Goal: Find specific page/section: Find specific page/section

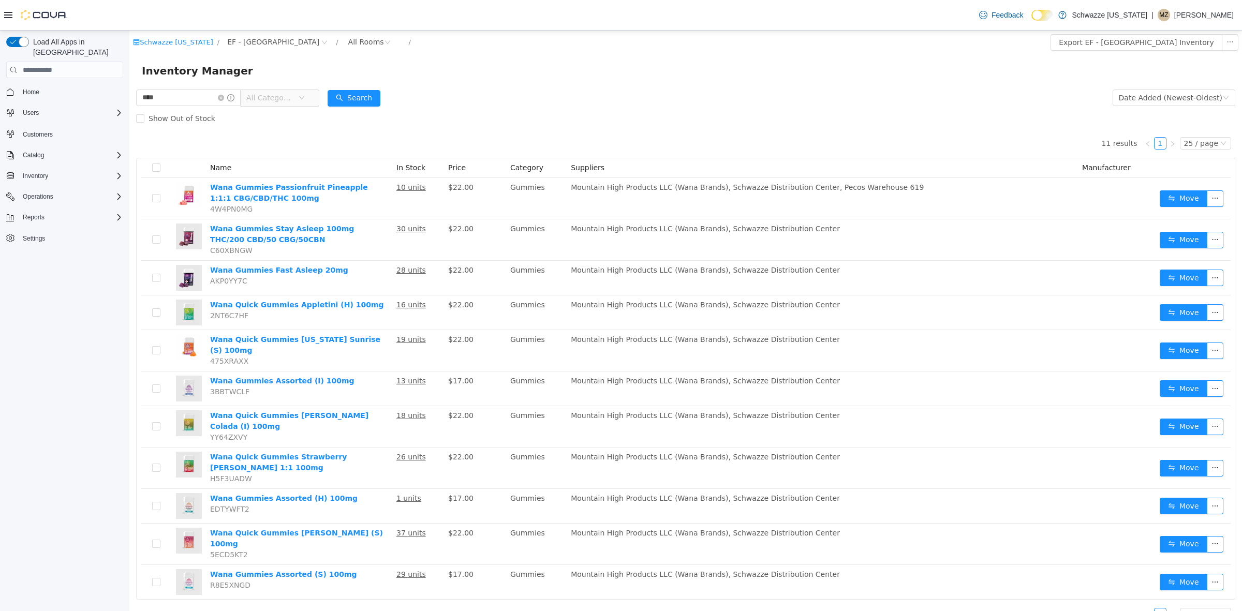
click at [129, 104] on html "Schwazze [US_STATE] / EF - [GEOGRAPHIC_DATA] / All Rooms / Export EF - [GEOGRAP…" at bounding box center [685, 321] width 1113 height 581
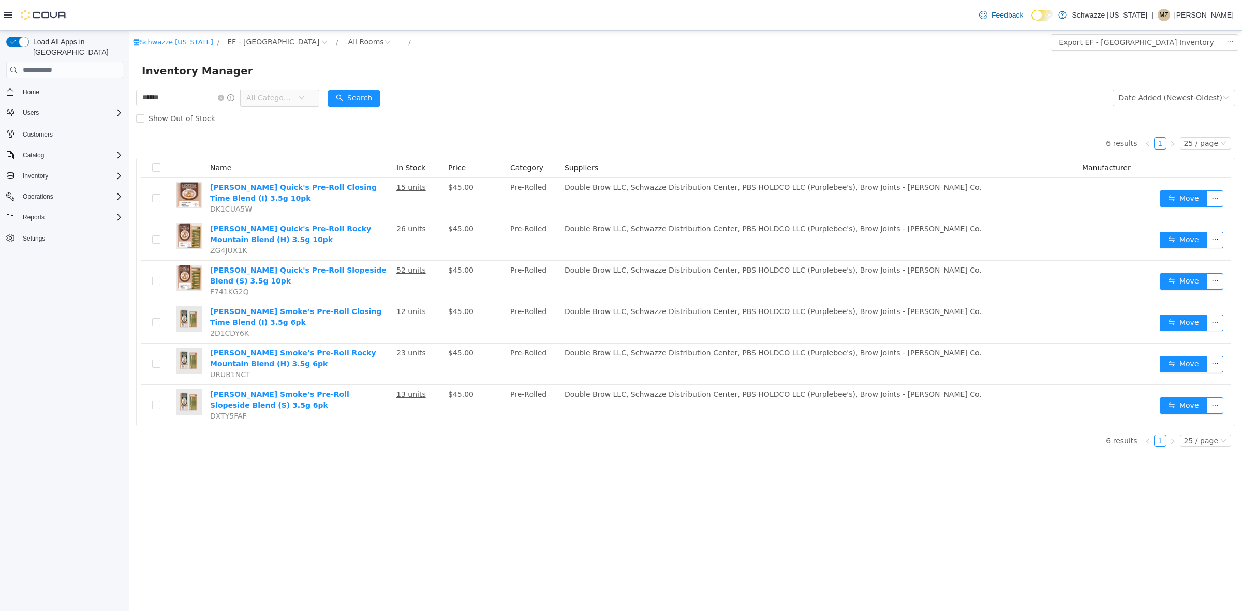
click at [575, 127] on div "Show Out of Stock" at bounding box center [685, 118] width 1099 height 21
drag, startPoint x: 203, startPoint y: 99, endPoint x: 182, endPoint y: 95, distance: 22.1
click at [129, 91] on html "Schwazze [US_STATE] / EF - [GEOGRAPHIC_DATA] / All Rooms / Export EF - [GEOGRAP…" at bounding box center [685, 321] width 1113 height 581
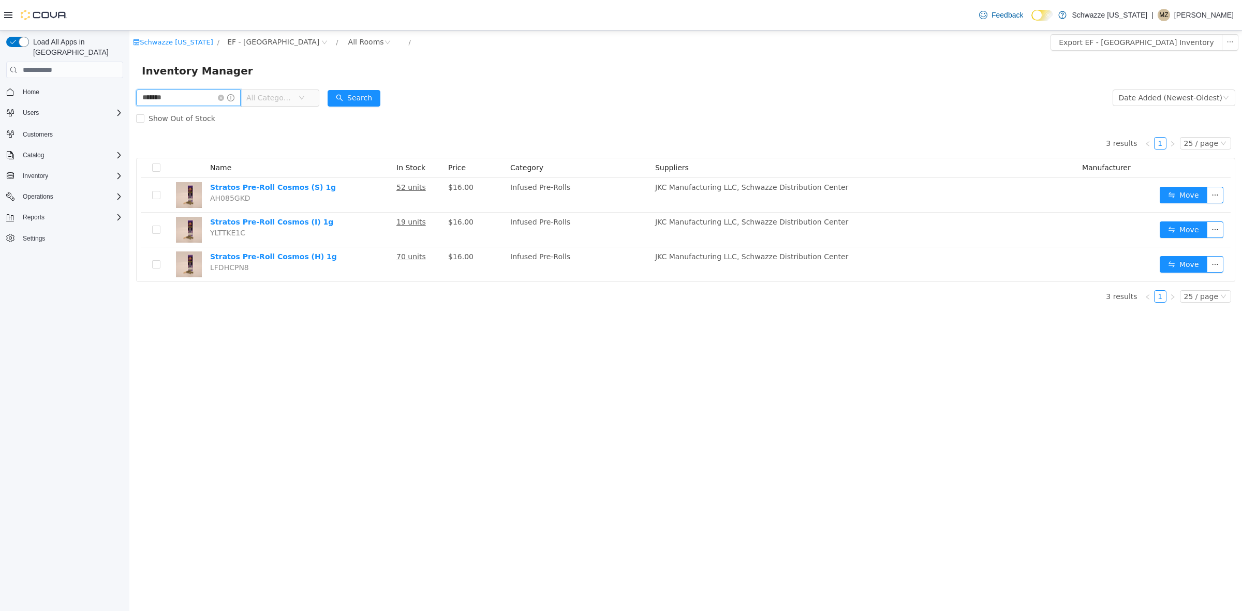
drag, startPoint x: 179, startPoint y: 99, endPoint x: 141, endPoint y: 99, distance: 37.8
click at [129, 99] on html "Schwazze [US_STATE] / EF - [GEOGRAPHIC_DATA] / All Rooms / Export EF - [GEOGRAP…" at bounding box center [685, 321] width 1113 height 581
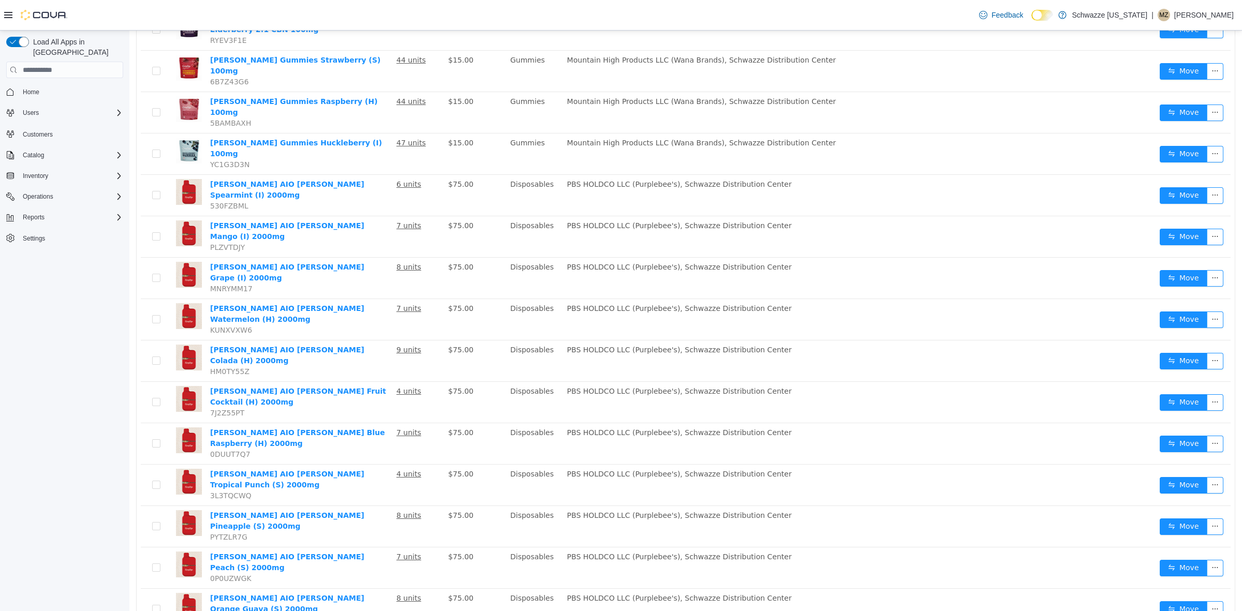
scroll to position [466, 0]
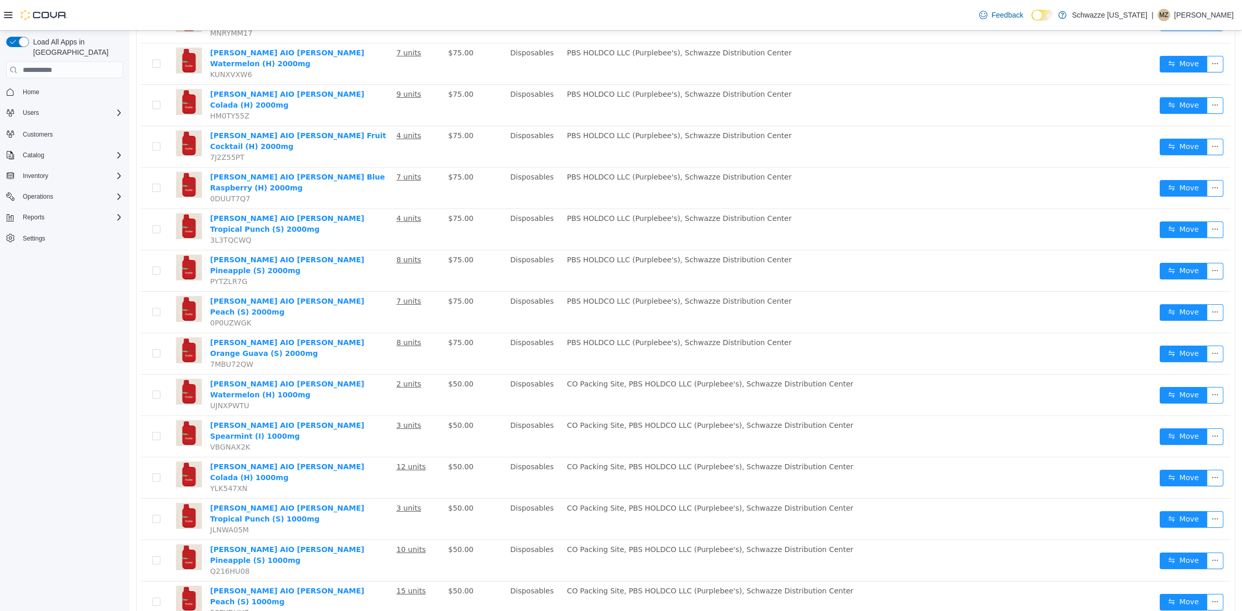
click at [1198, 580] on li "50 / page" at bounding box center [1196, 580] width 51 height 17
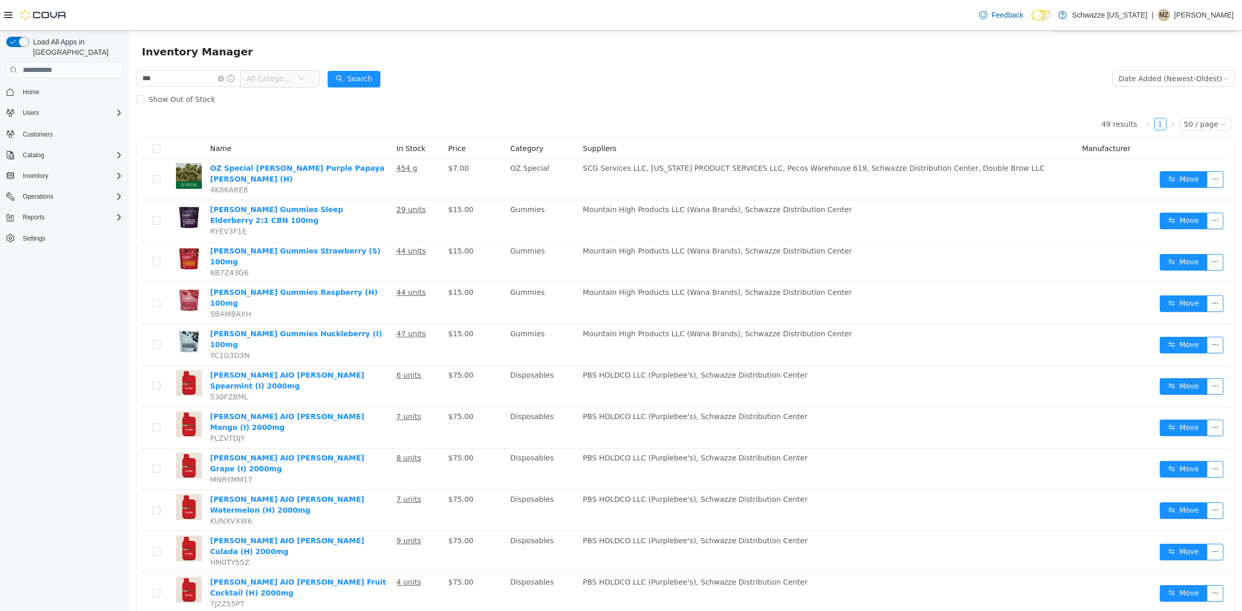
scroll to position [0, 0]
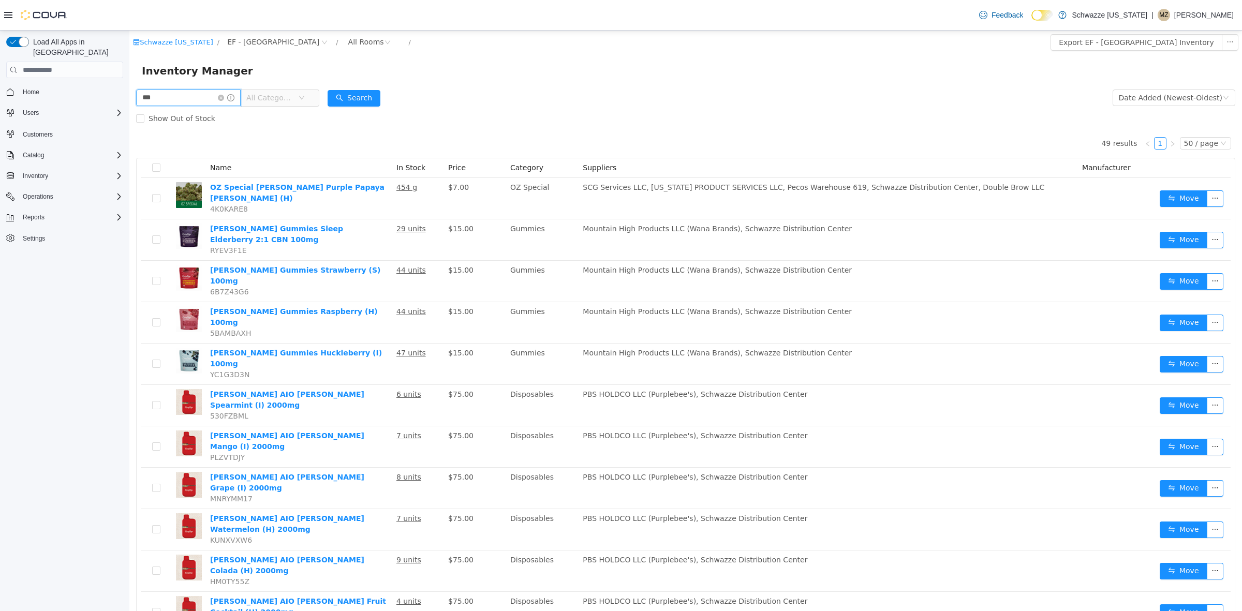
drag, startPoint x: 177, startPoint y: 92, endPoint x: 120, endPoint y: 97, distance: 57.2
click at [129, 97] on html "Schwazze [US_STATE] / EF - [GEOGRAPHIC_DATA] / All Rooms / Export EF - [GEOGRAP…" at bounding box center [685, 321] width 1113 height 581
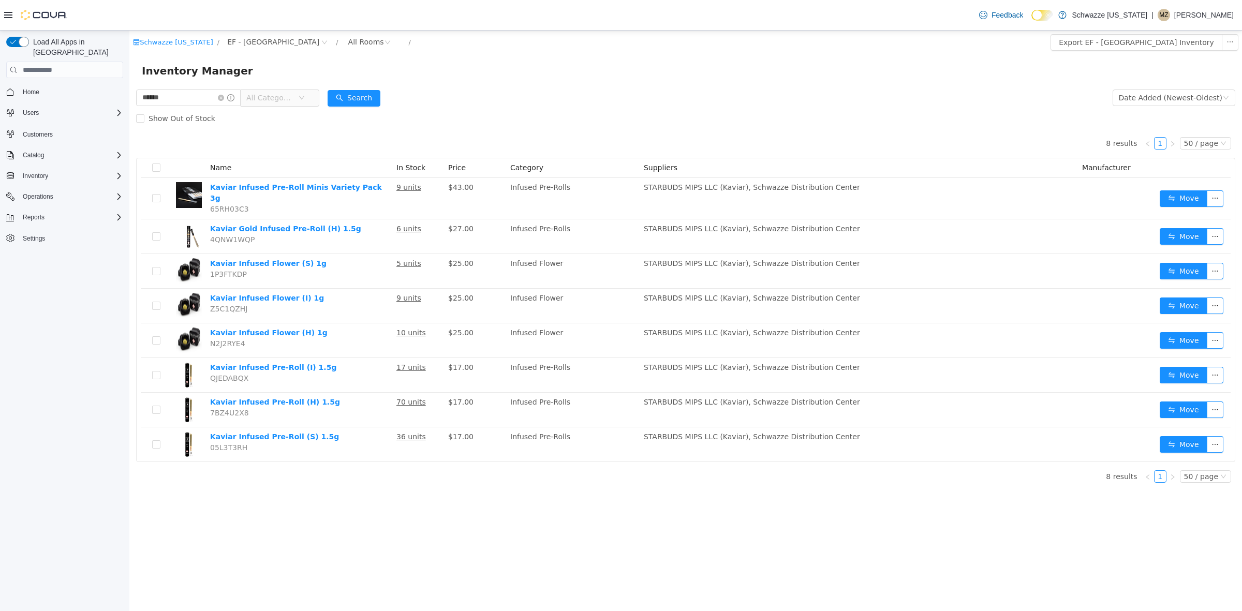
drag, startPoint x: 553, startPoint y: 69, endPoint x: 549, endPoint y: 77, distance: 8.3
click at [554, 69] on div "Inventory Manager" at bounding box center [686, 71] width 1088 height 17
click at [203, 95] on input "******" at bounding box center [188, 98] width 105 height 17
click at [664, 89] on form "****** All Categories Date Added (Newest-Oldest) Search Show Out of Stock" at bounding box center [685, 107] width 1099 height 41
click at [129, 102] on html "Schwazze [US_STATE] / EF - [GEOGRAPHIC_DATA] / All Rooms / Export EF - [GEOGRAP…" at bounding box center [685, 321] width 1113 height 581
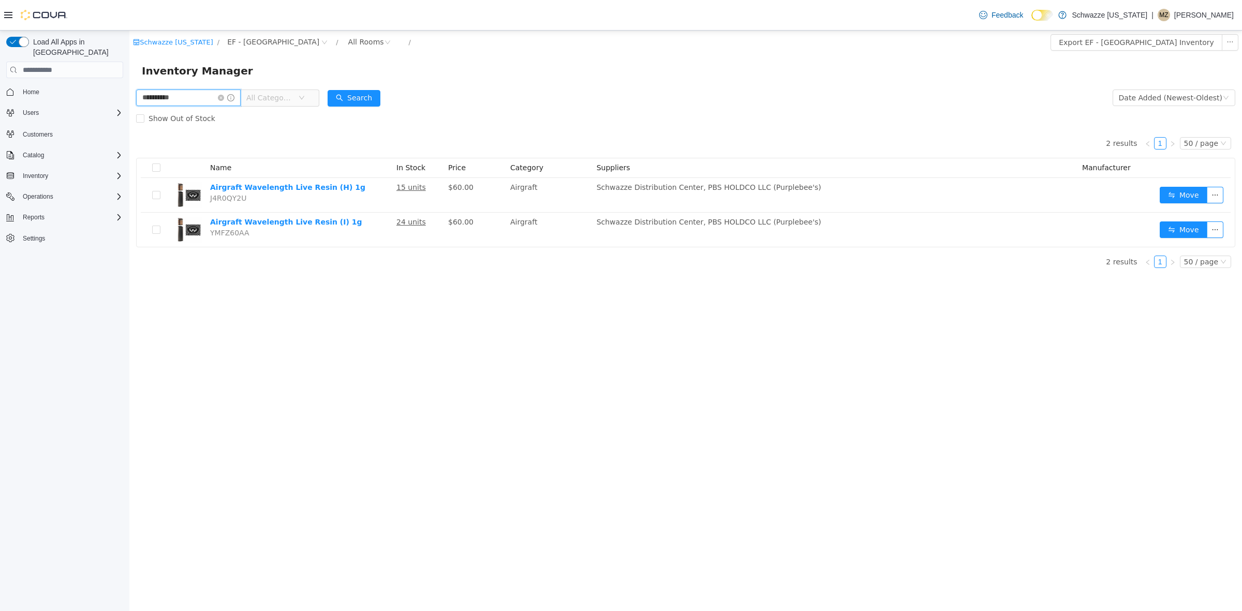
drag, startPoint x: 193, startPoint y: 99, endPoint x: 92, endPoint y: 98, distance: 100.9
click at [129, 98] on html "**********" at bounding box center [685, 321] width 1113 height 581
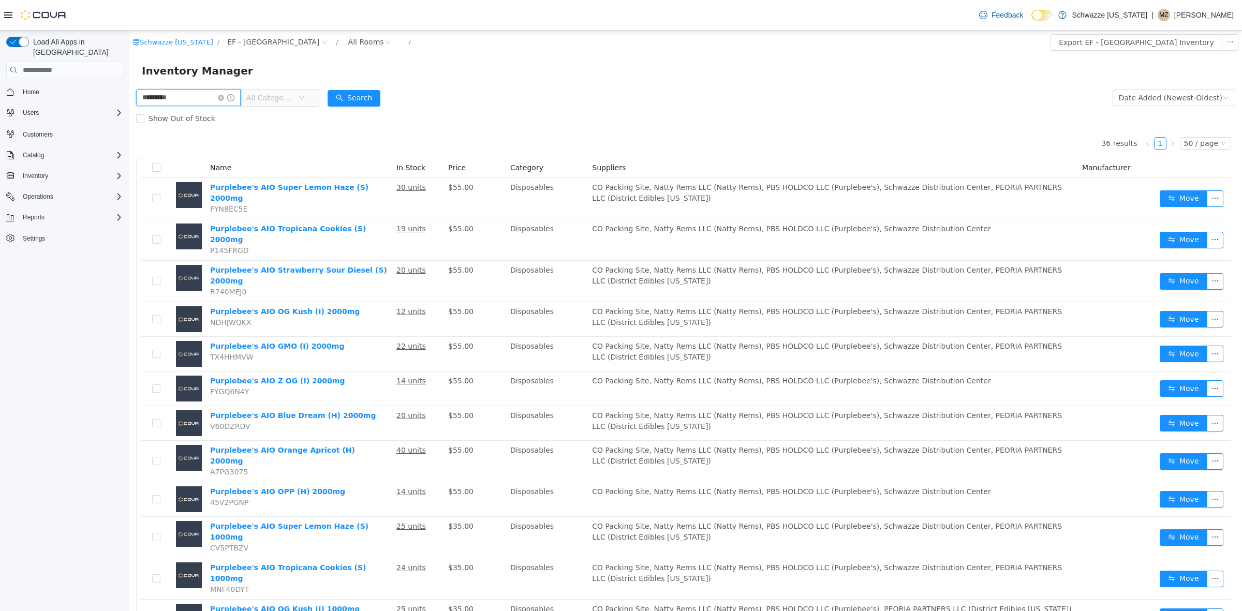
drag, startPoint x: 111, startPoint y: 98, endPoint x: 80, endPoint y: 98, distance: 31.1
click at [129, 98] on html "Schwazze [US_STATE] / EF - [GEOGRAPHIC_DATA] / All Rooms / Export EF - [GEOGRAP…" at bounding box center [685, 321] width 1113 height 581
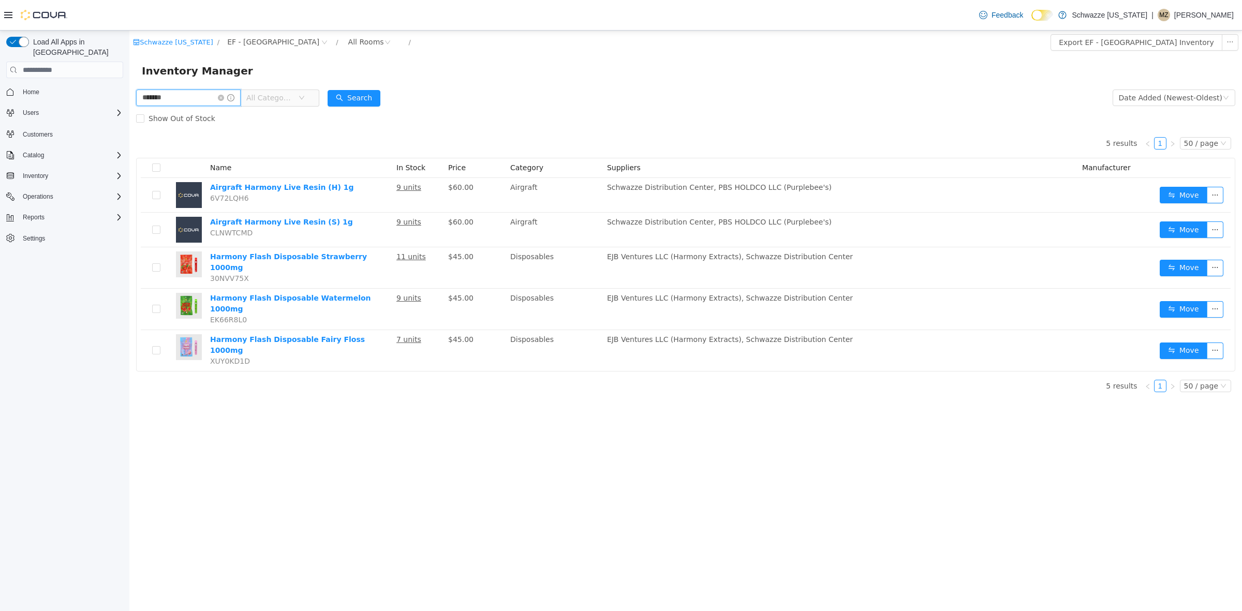
drag, startPoint x: 197, startPoint y: 99, endPoint x: 99, endPoint y: 106, distance: 98.1
click at [129, 106] on html "Schwazze [US_STATE] / EF - [GEOGRAPHIC_DATA] / All Rooms / Export EF - [GEOGRAP…" at bounding box center [685, 321] width 1113 height 581
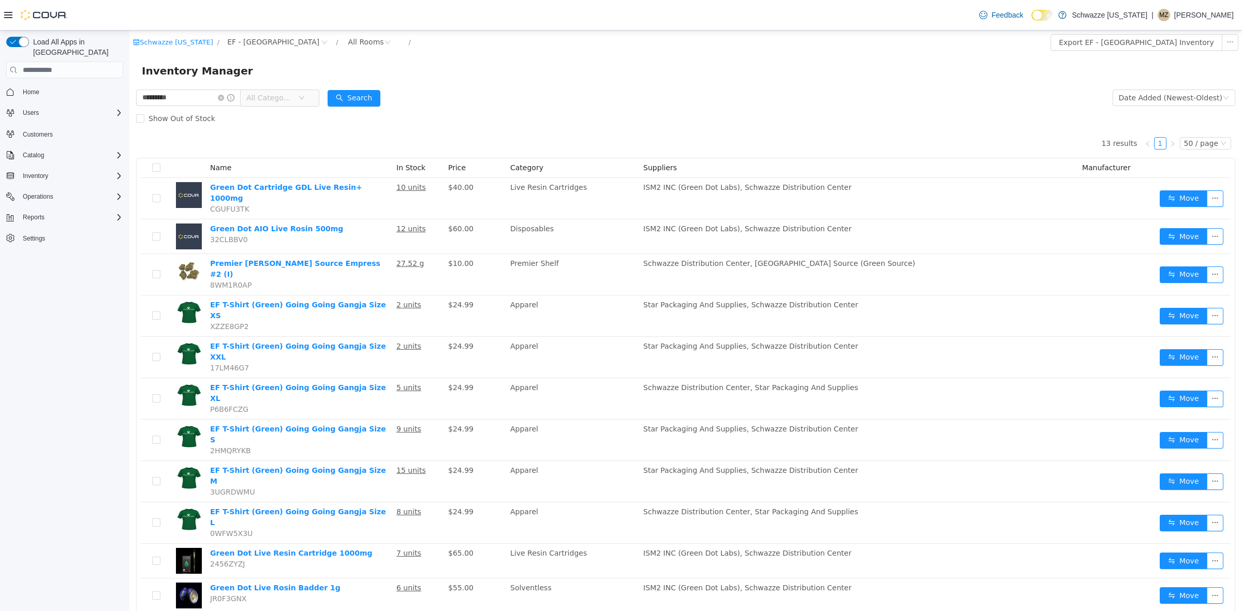
click at [658, 100] on form "********* All Categories Date Added (Newest-Oldest) Search Show Out of Stock" at bounding box center [685, 107] width 1099 height 41
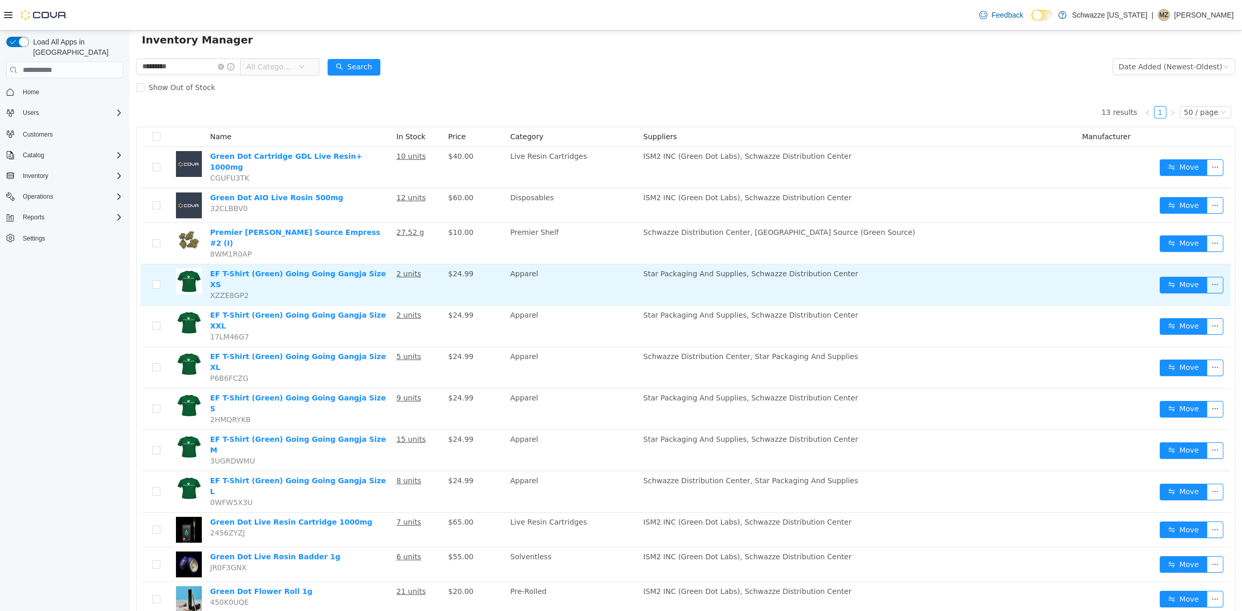
scroll to position [48, 0]
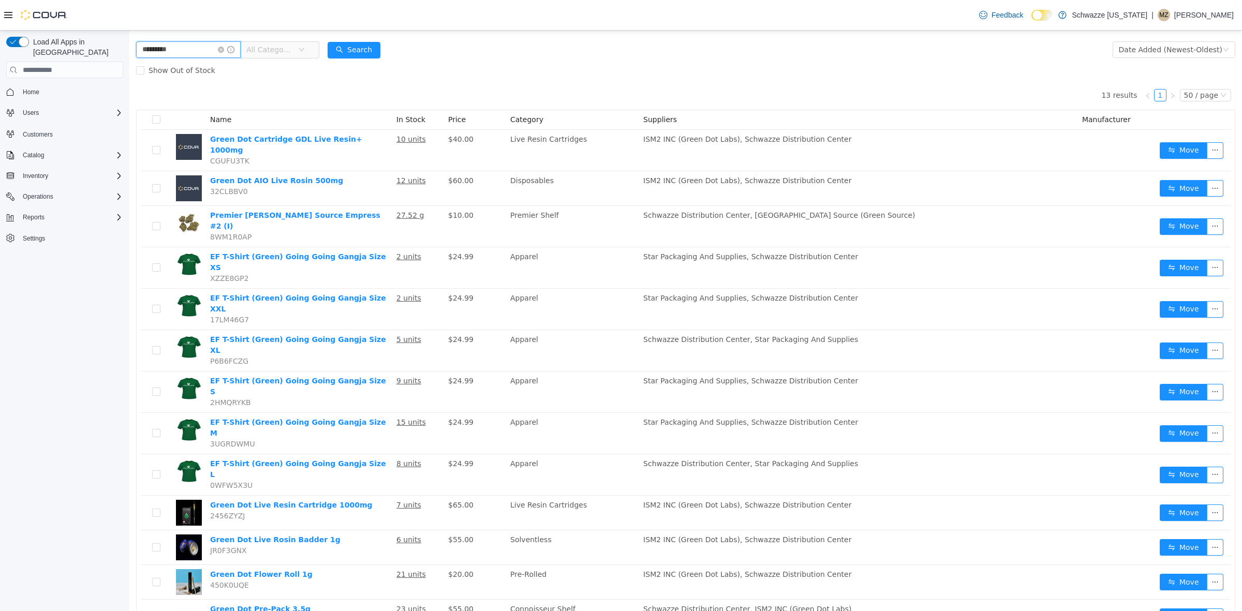
drag, startPoint x: 179, startPoint y: 51, endPoint x: 248, endPoint y: 86, distance: 78.5
click at [129, 56] on html "Schwazze [US_STATE] / EF - [GEOGRAPHIC_DATA] / All Rooms / Export EF - [GEOGRAP…" at bounding box center [685, 272] width 1113 height 581
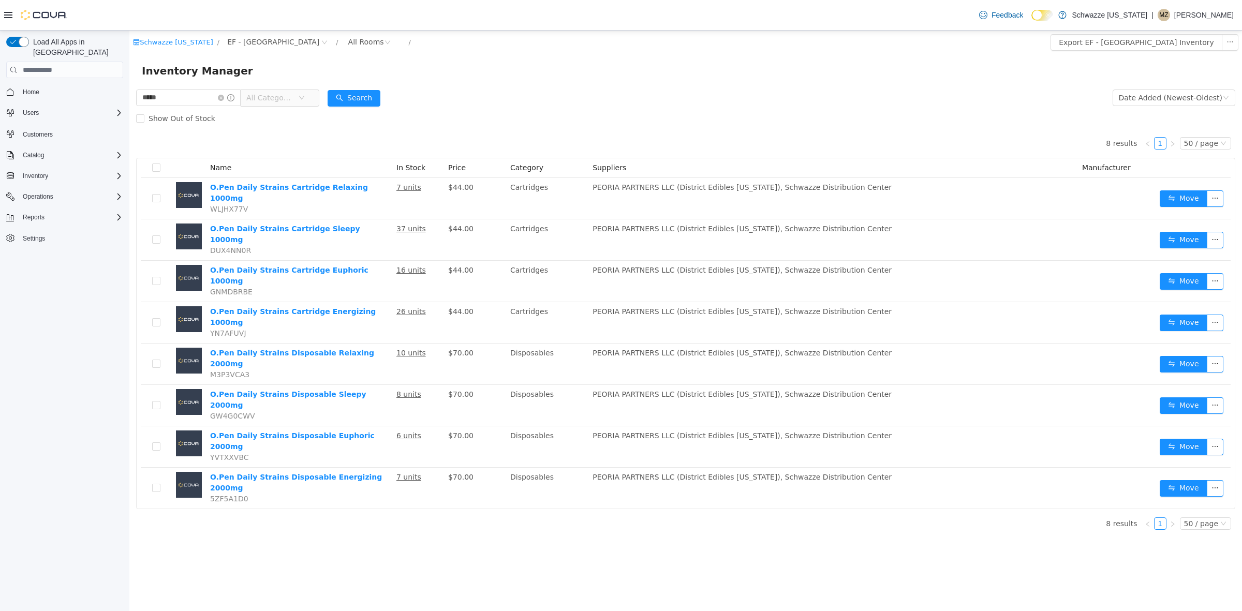
click at [523, 84] on div "Inventory Manager" at bounding box center [685, 70] width 1113 height 33
drag, startPoint x: 179, startPoint y: 99, endPoint x: 236, endPoint y: 135, distance: 66.8
click at [129, 104] on html "Schwazze [US_STATE] / EF - [GEOGRAPHIC_DATA] / All Rooms / Export EF - [GEOGRAP…" at bounding box center [685, 321] width 1113 height 581
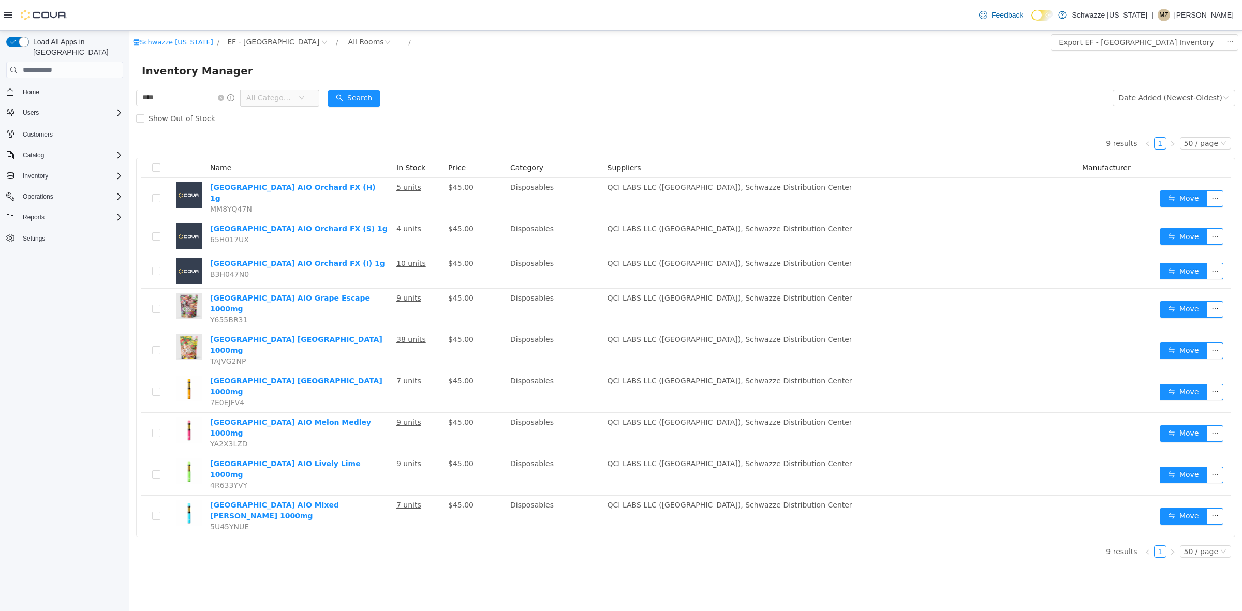
click at [645, 90] on form "**** All Categories Date Added (Newest-Oldest) Search Show Out of Stock" at bounding box center [685, 107] width 1099 height 41
drag, startPoint x: 112, startPoint y: 102, endPoint x: 242, endPoint y: 133, distance: 133.0
click at [129, 102] on html "Schwazze [US_STATE] / EF - [GEOGRAPHIC_DATA] / All Rooms / Export EF - [GEOGRAP…" at bounding box center [685, 321] width 1113 height 581
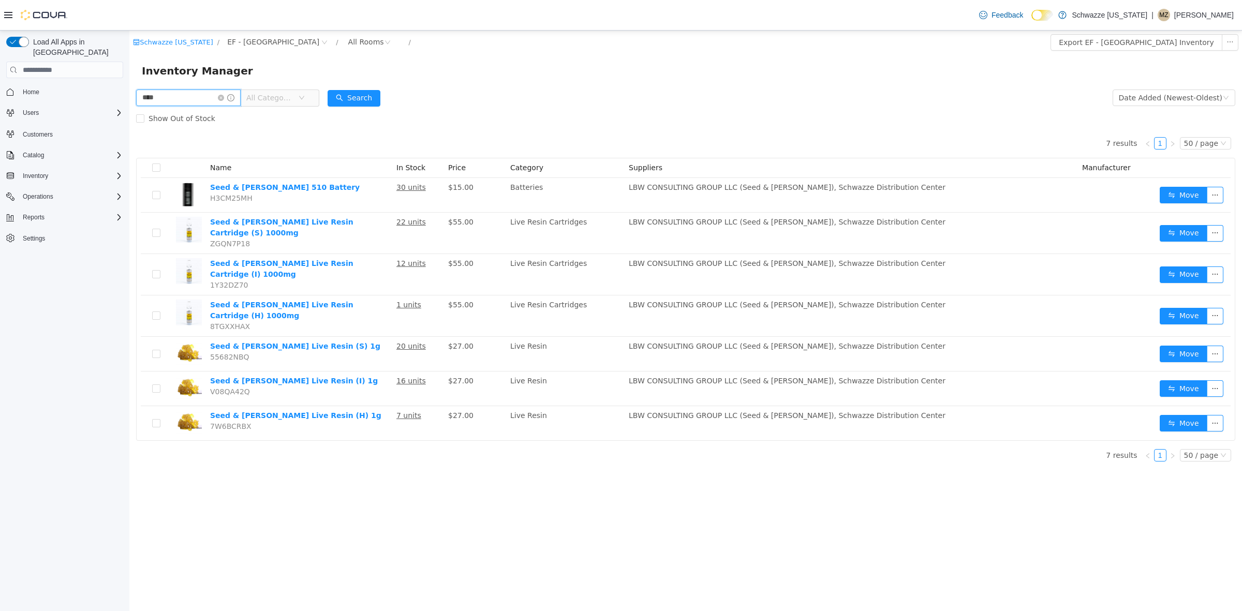
drag, startPoint x: 134, startPoint y: 96, endPoint x: 114, endPoint y: 95, distance: 19.2
click at [129, 95] on html "Schwazze [US_STATE] / EF - [GEOGRAPHIC_DATA] / All Rooms / Export EF - [GEOGRAP…" at bounding box center [685, 321] width 1113 height 581
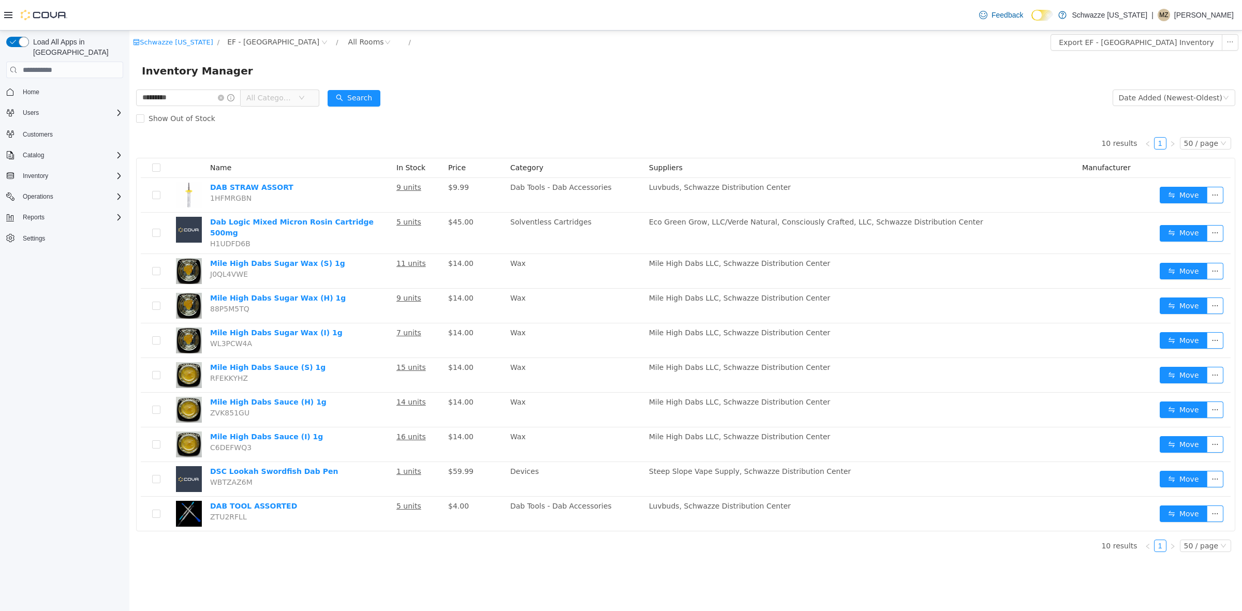
click at [560, 125] on div "Show Out of Stock" at bounding box center [685, 118] width 1099 height 21
drag, startPoint x: 218, startPoint y: 99, endPoint x: 30, endPoint y: 100, distance: 188.9
click at [129, 100] on html "Schwazze [US_STATE] / EF - [GEOGRAPHIC_DATA] / All Rooms / Export EF - [GEOGRAP…" at bounding box center [685, 321] width 1113 height 581
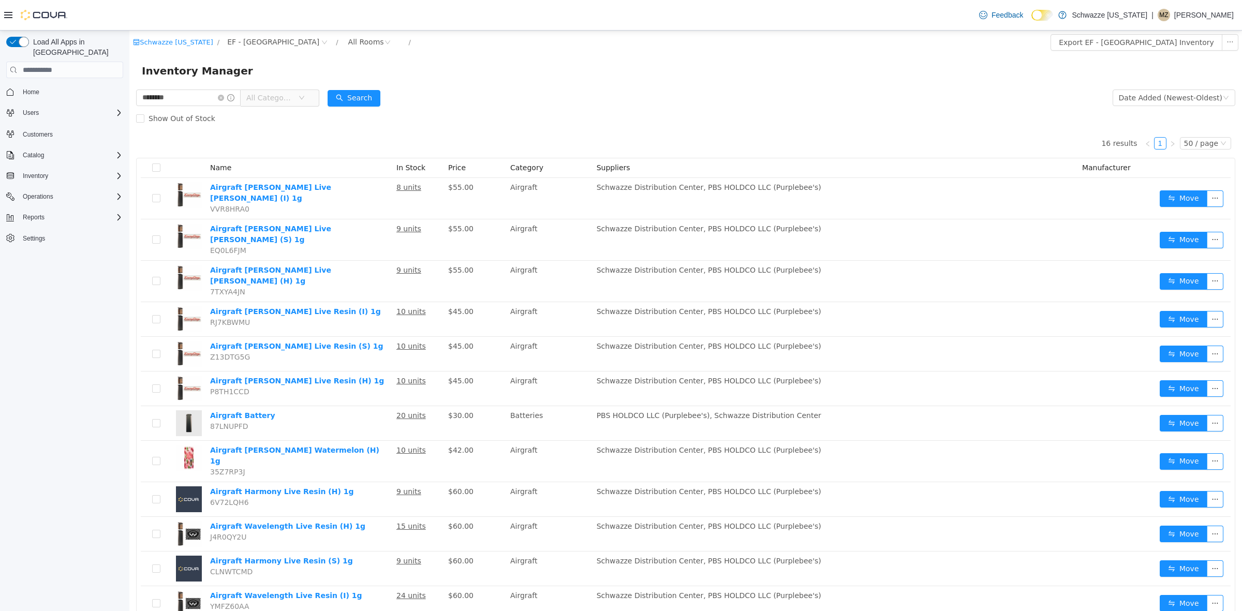
click at [548, 120] on div "Show Out of Stock" at bounding box center [685, 118] width 1099 height 21
drag, startPoint x: 178, startPoint y: 98, endPoint x: 114, endPoint y: 98, distance: 63.7
click at [129, 98] on html "Schwazze [US_STATE] / EF - [GEOGRAPHIC_DATA] / All Rooms / Export EF - [GEOGRAP…" at bounding box center [685, 321] width 1113 height 581
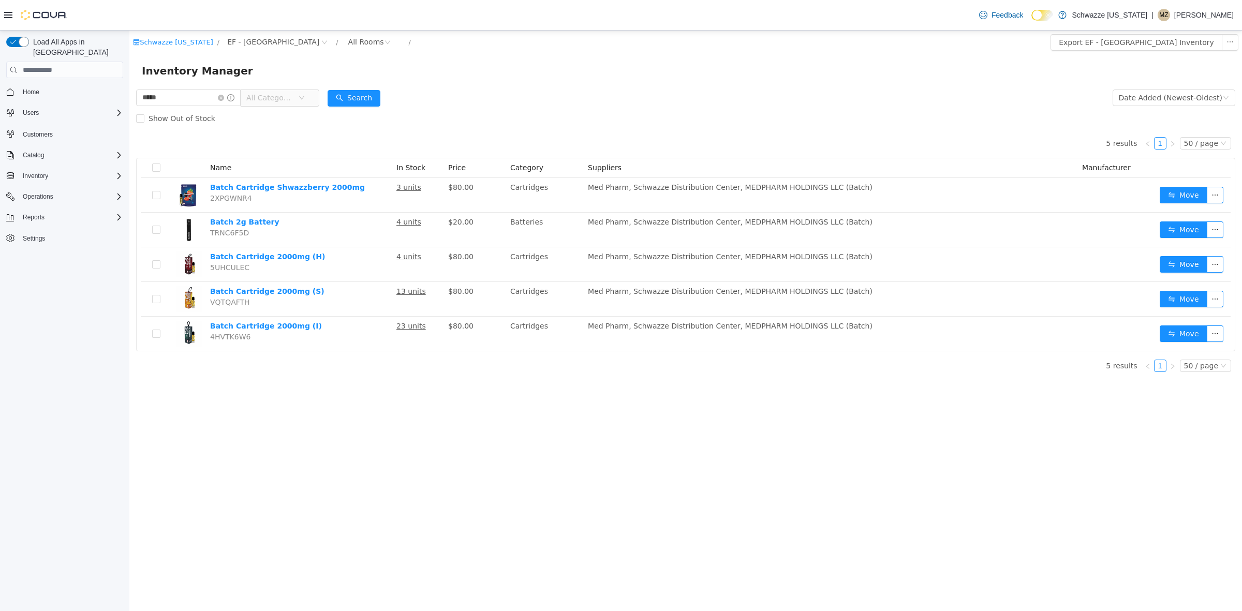
click at [606, 79] on div "Inventory Manager" at bounding box center [685, 70] width 1113 height 33
drag, startPoint x: 175, startPoint y: 93, endPoint x: 116, endPoint y: 90, distance: 58.5
click at [129, 90] on html "Schwazze [US_STATE] / EF - [GEOGRAPHIC_DATA] / All Rooms / Export EF - [GEOGRAP…" at bounding box center [685, 321] width 1113 height 581
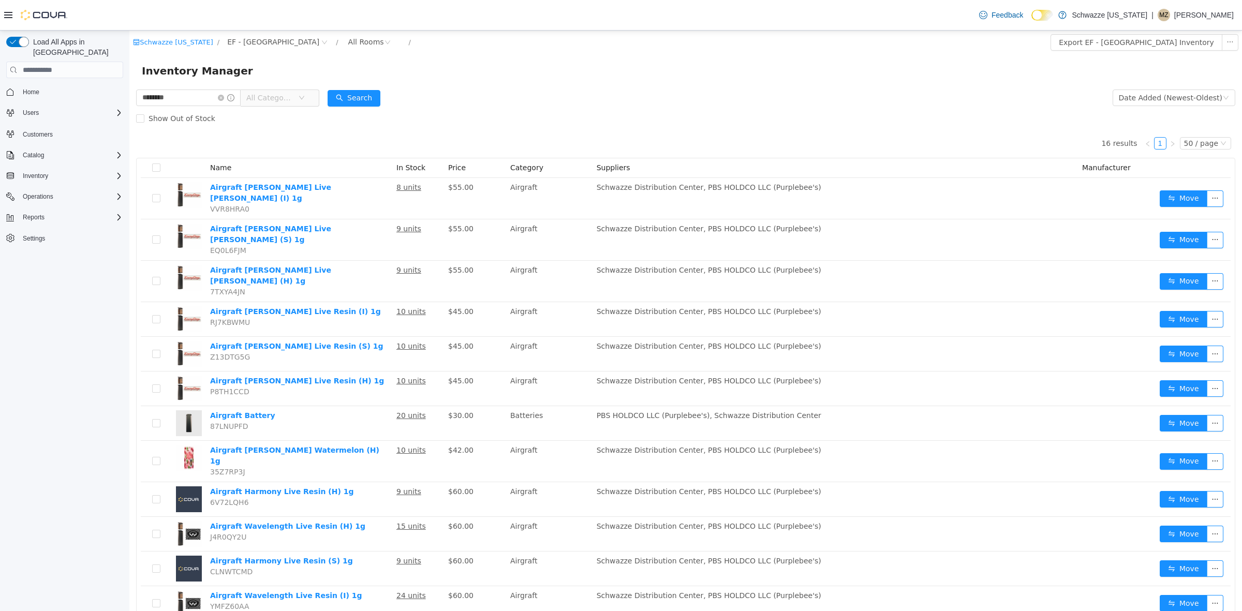
click at [495, 117] on div "Show Out of Stock" at bounding box center [685, 118] width 1099 height 21
click at [129, 86] on html "Schwazze [US_STATE] / EF - [GEOGRAPHIC_DATA] / All Rooms / Export EF - [GEOGRAP…" at bounding box center [685, 321] width 1113 height 581
click at [375, 92] on button "Search" at bounding box center [354, 98] width 53 height 17
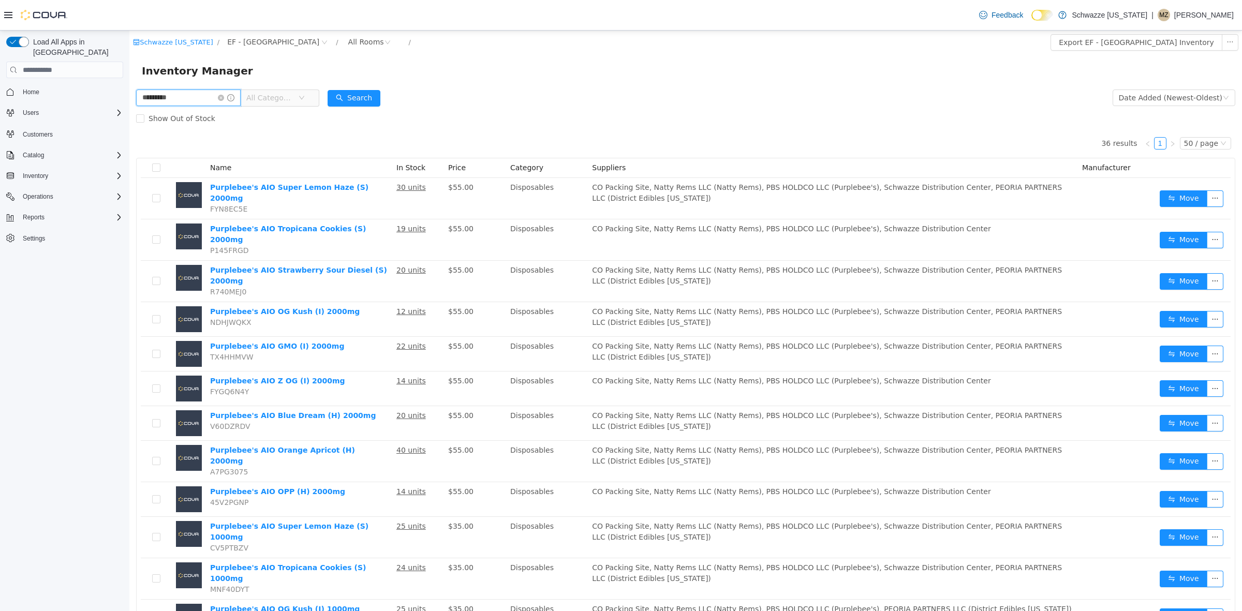
drag, startPoint x: 192, startPoint y: 93, endPoint x: 81, endPoint y: 91, distance: 110.3
click at [129, 91] on html "Schwazze [US_STATE] / EF - [GEOGRAPHIC_DATA] / All Rooms / Export EF - [GEOGRAP…" at bounding box center [685, 321] width 1113 height 581
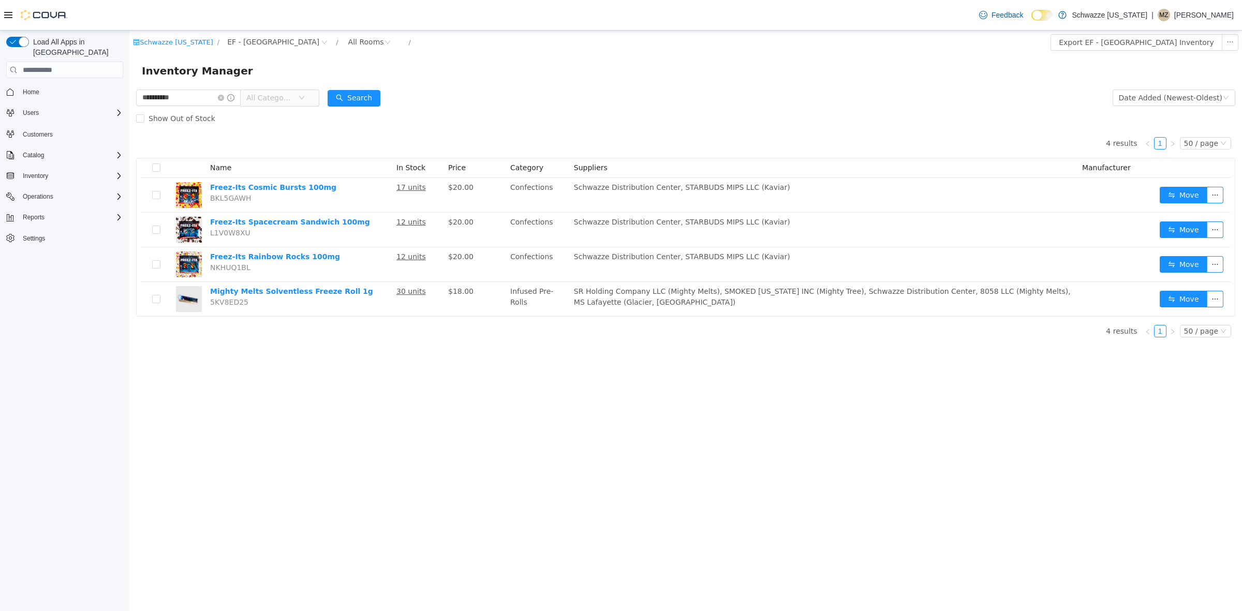
click at [647, 115] on div "Show Out of Stock" at bounding box center [685, 118] width 1099 height 21
drag, startPoint x: 213, startPoint y: 99, endPoint x: 141, endPoint y: 101, distance: 71.5
click at [141, 101] on input "**********" at bounding box center [188, 98] width 105 height 17
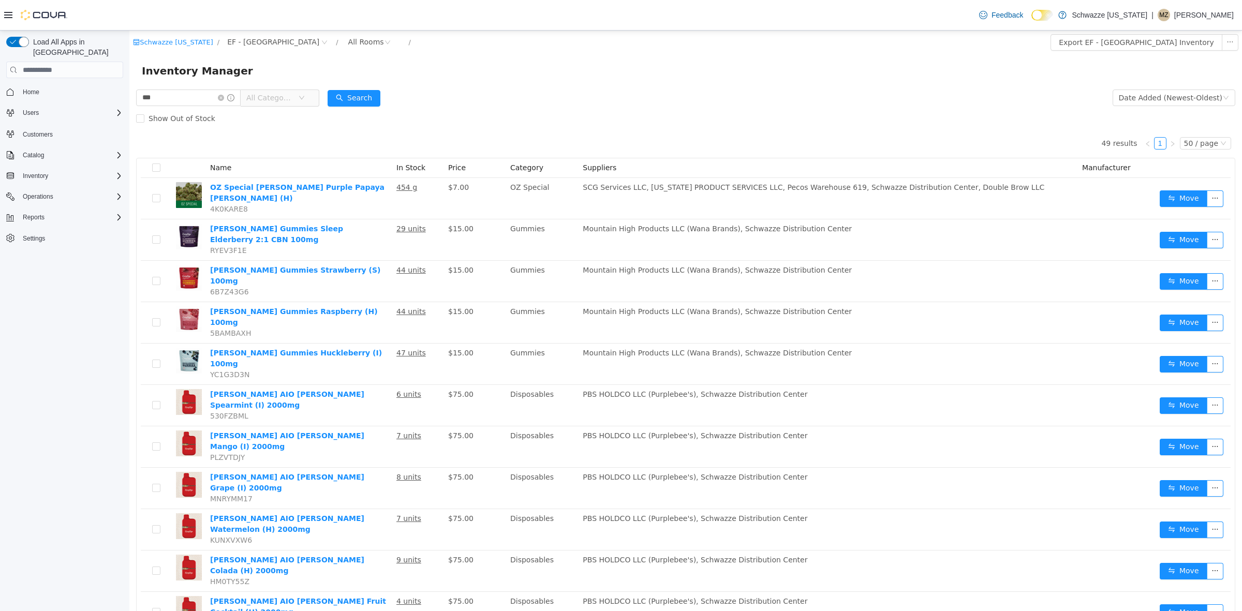
click at [539, 118] on div "Show Out of Stock" at bounding box center [685, 118] width 1099 height 21
click at [129, 94] on html "Schwazze [US_STATE] / EF - [GEOGRAPHIC_DATA] / All Rooms / Export EF - [GEOGRAP…" at bounding box center [685, 321] width 1113 height 581
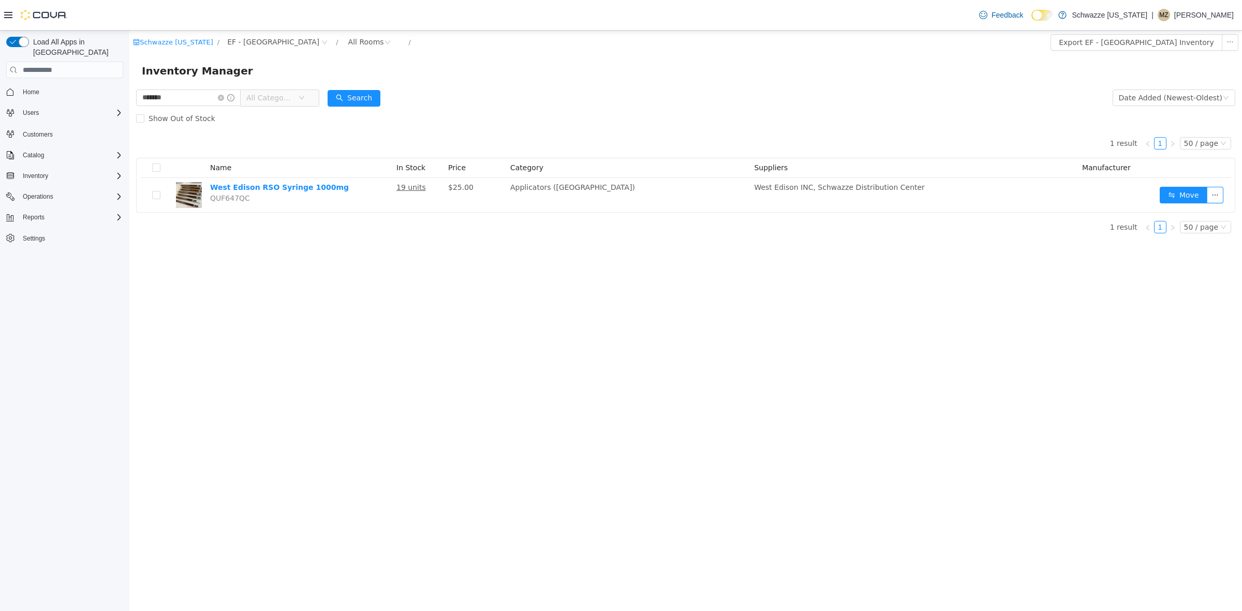
click at [479, 114] on div "Show Out of Stock" at bounding box center [685, 118] width 1099 height 21
drag, startPoint x: 168, startPoint y: 104, endPoint x: 142, endPoint y: 102, distance: 25.9
click at [142, 102] on input "*******" at bounding box center [188, 98] width 105 height 17
type input "******"
